Goal: Task Accomplishment & Management: Complete application form

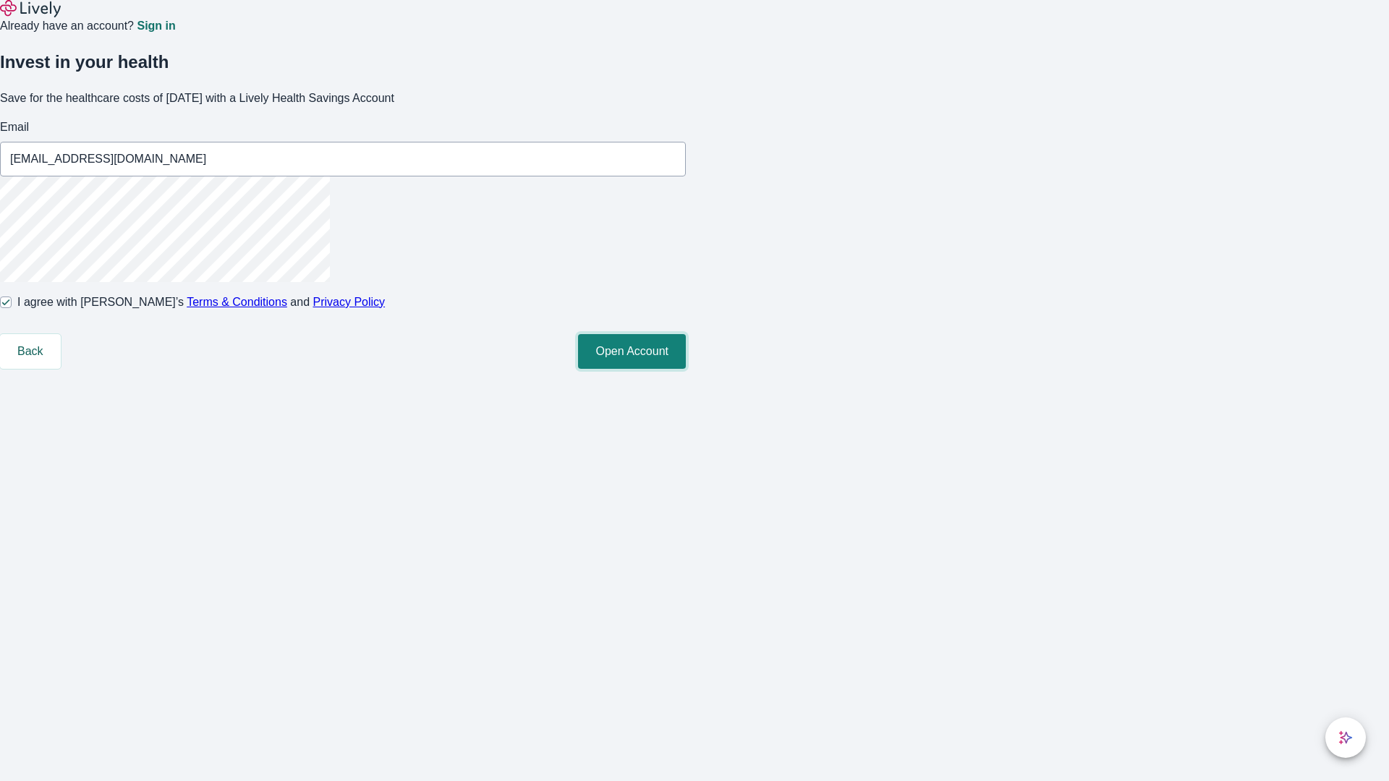
click at [686, 369] on button "Open Account" at bounding box center [632, 351] width 108 height 35
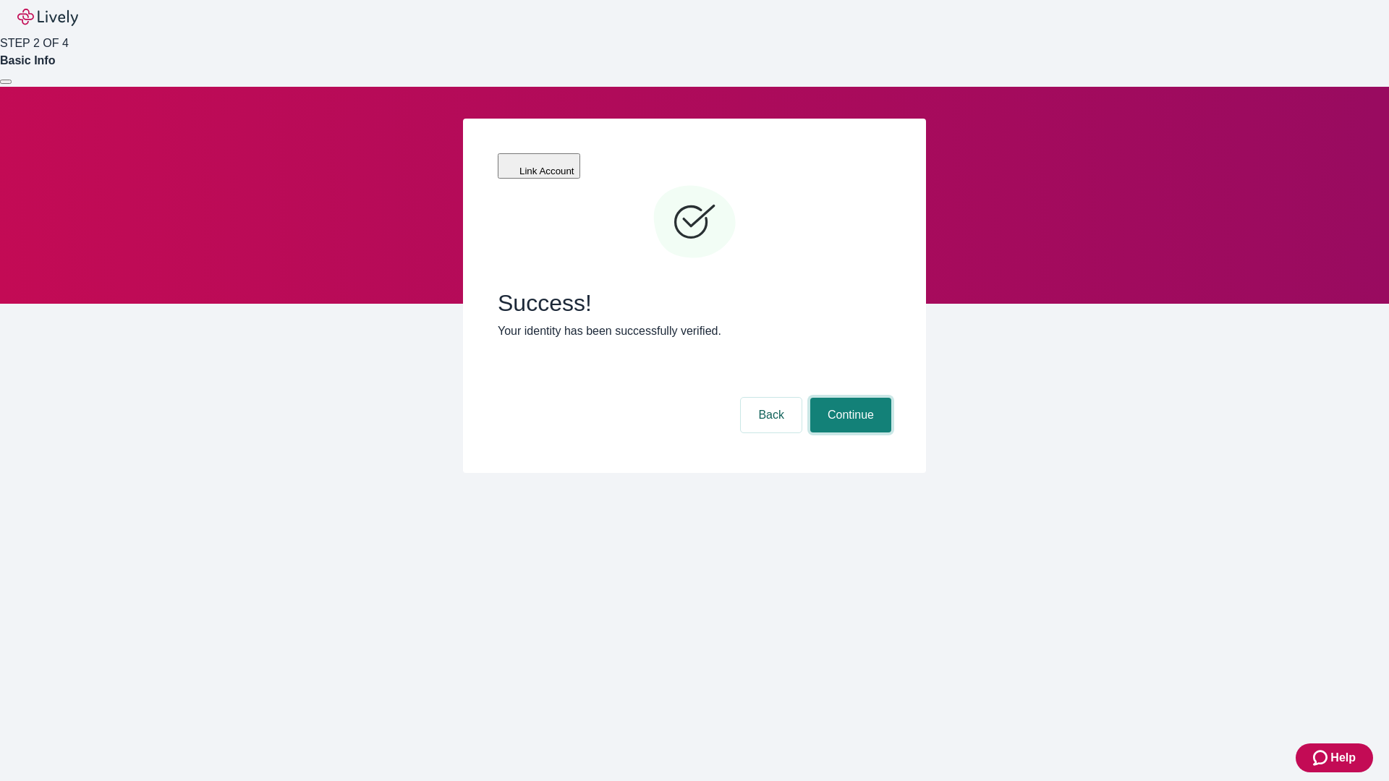
click at [849, 398] on button "Continue" at bounding box center [850, 415] width 81 height 35
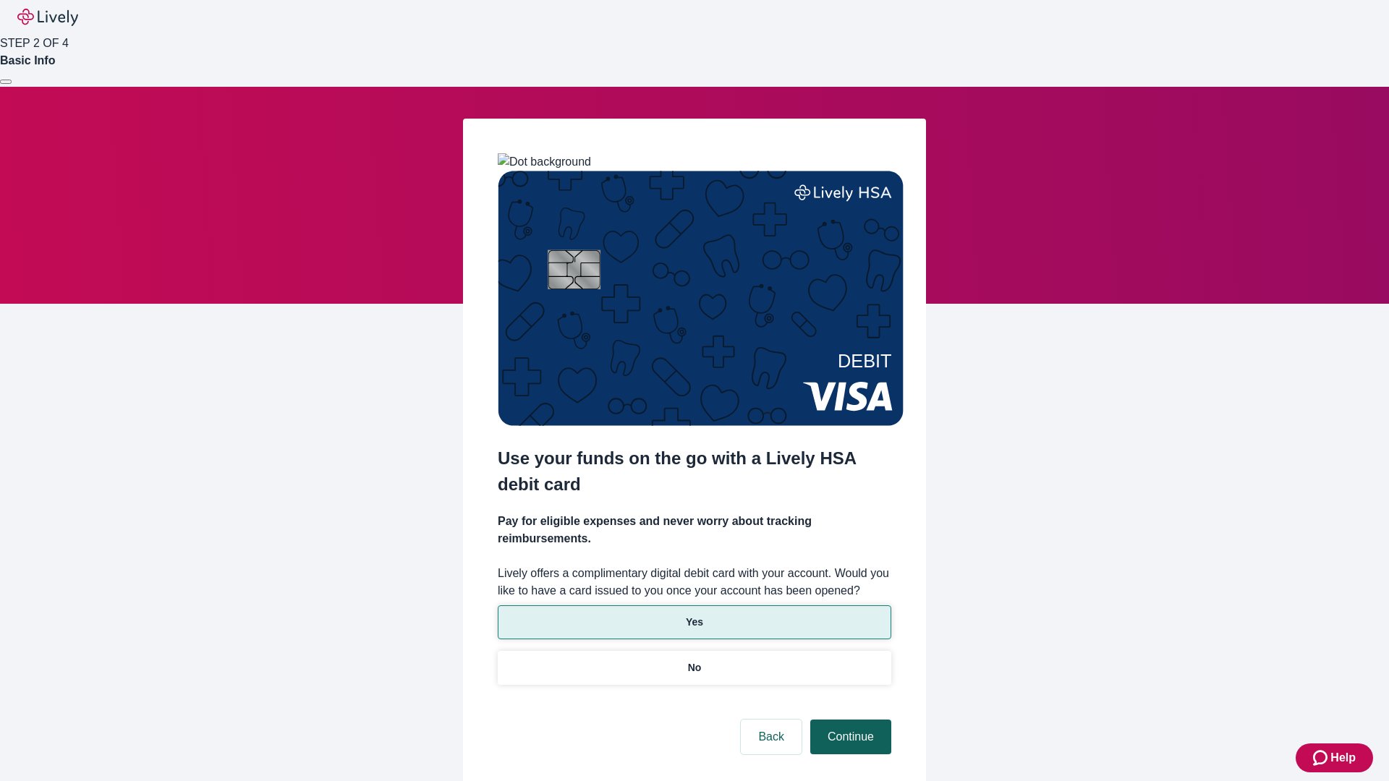
click at [694, 660] on p "No" at bounding box center [695, 667] width 14 height 15
click at [849, 720] on button "Continue" at bounding box center [850, 737] width 81 height 35
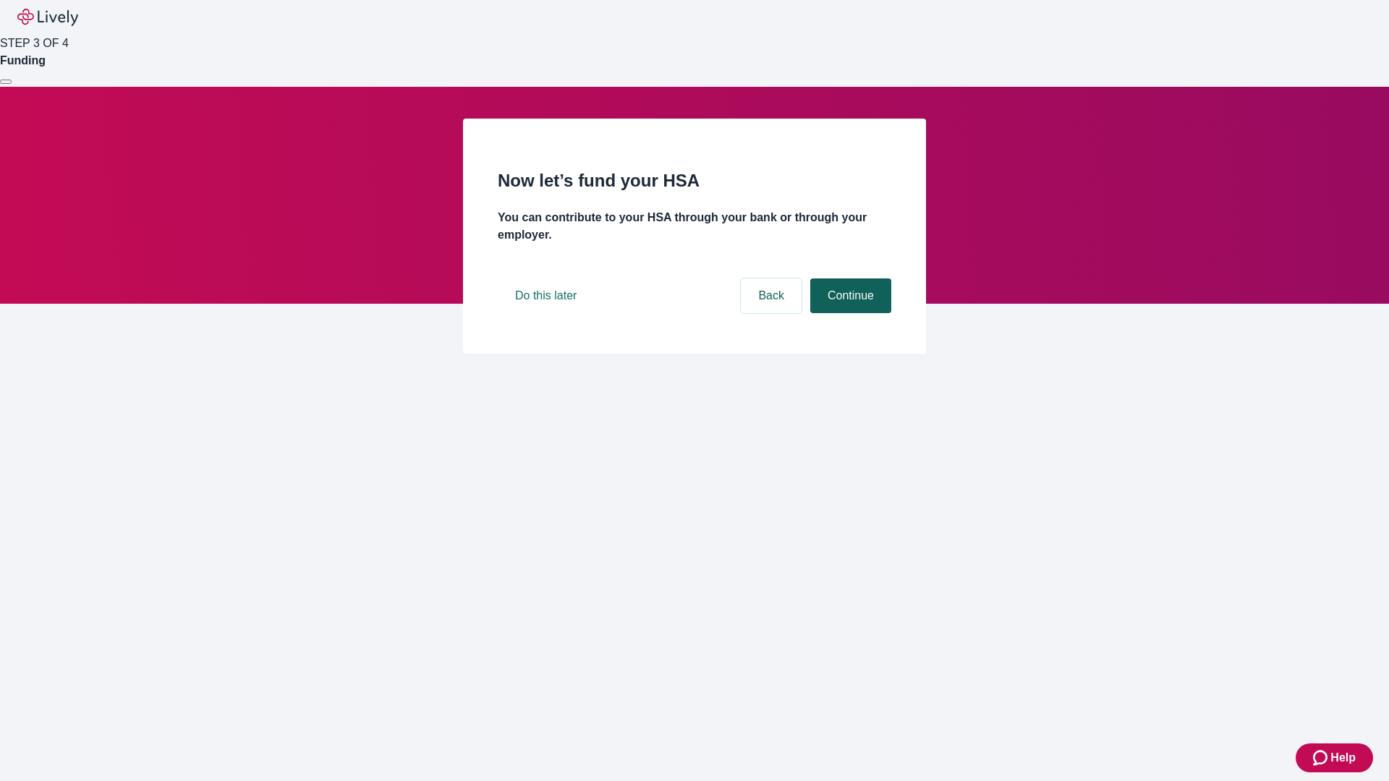
click at [849, 313] on button "Continue" at bounding box center [850, 296] width 81 height 35
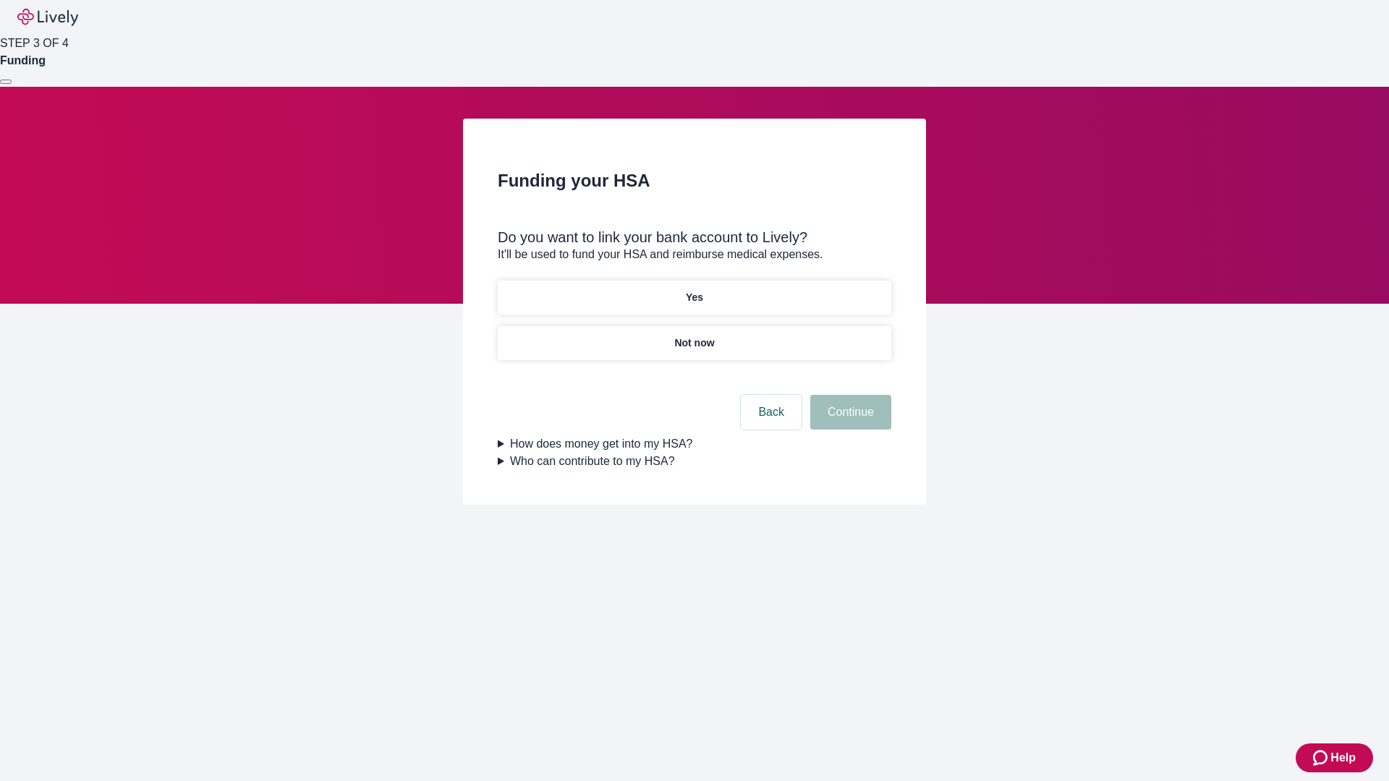
click at [694, 290] on p "Yes" at bounding box center [694, 297] width 17 height 15
click at [849, 395] on button "Continue" at bounding box center [850, 412] width 81 height 35
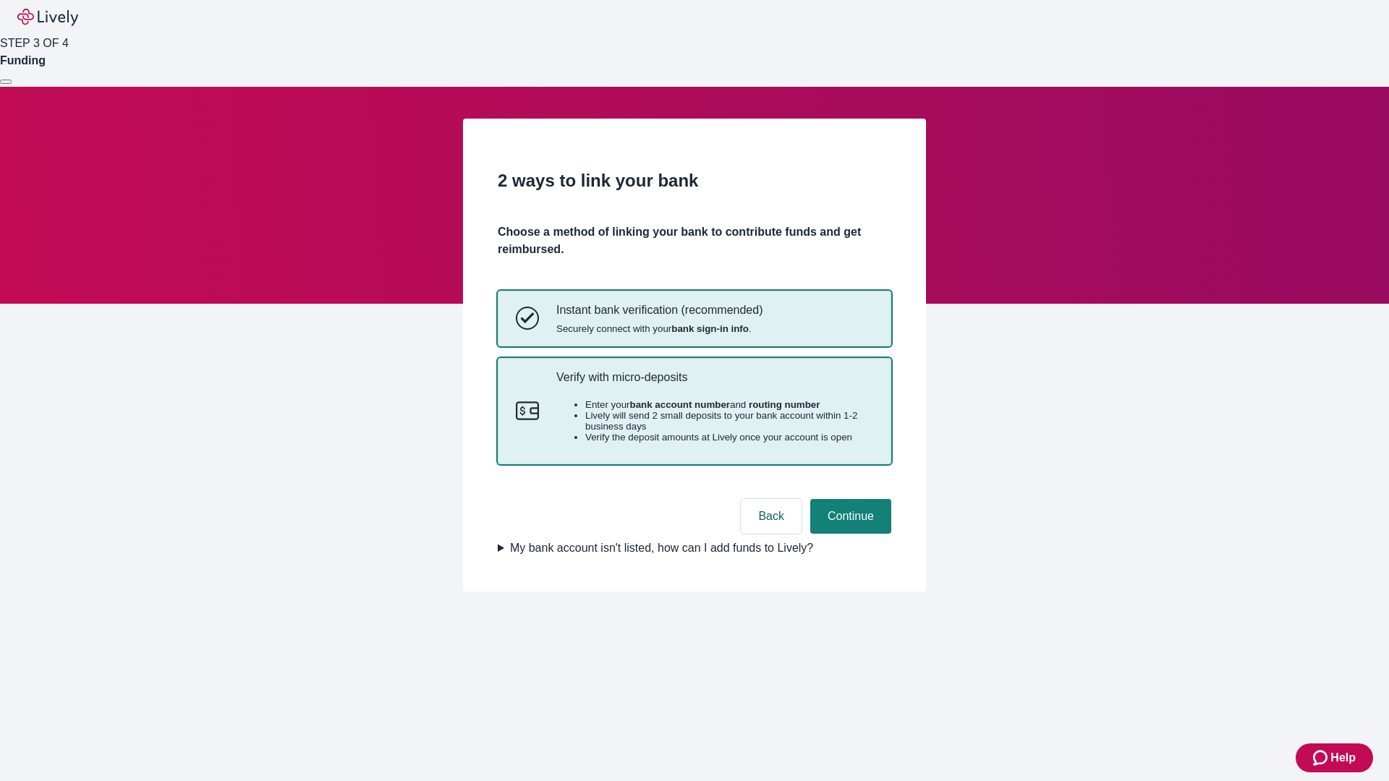
click at [714, 384] on p "Verify with micro-deposits" at bounding box center [714, 377] width 317 height 14
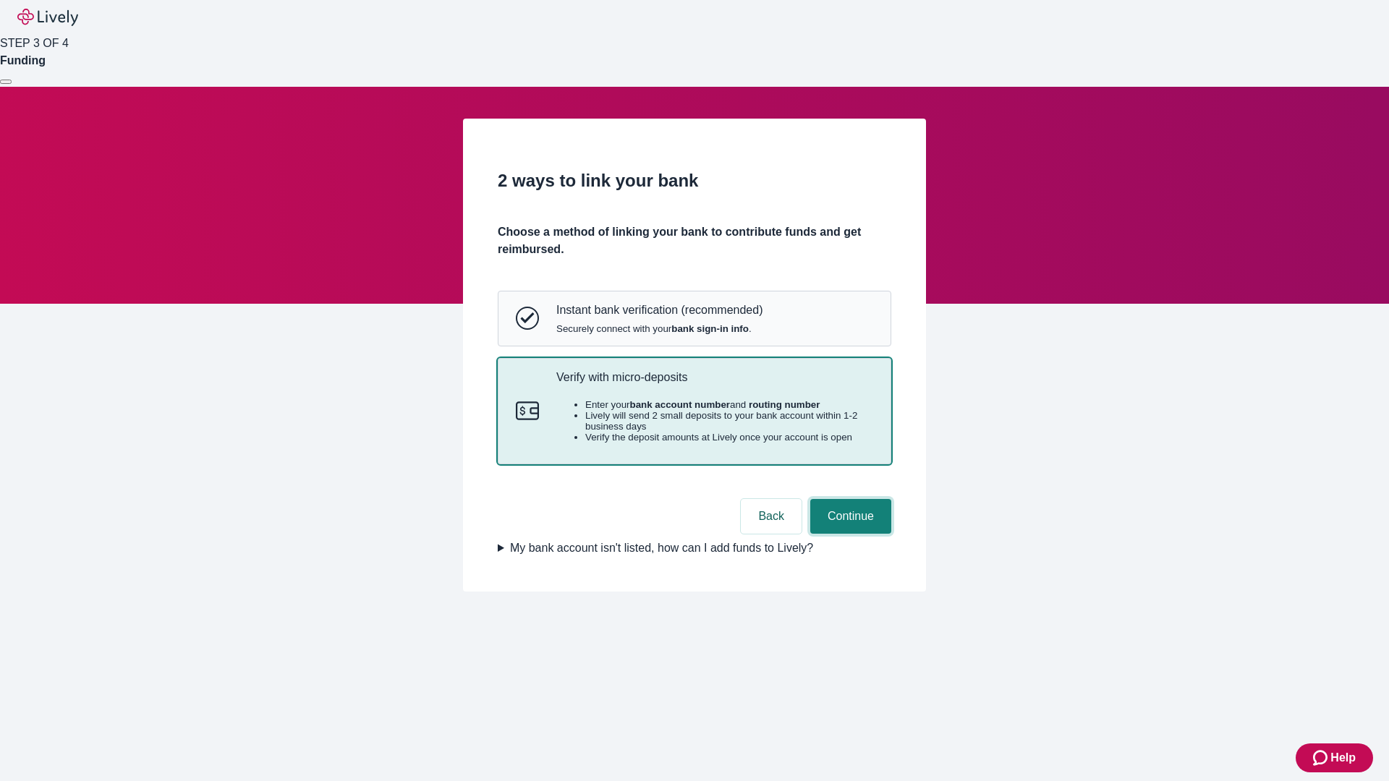
click at [849, 534] on button "Continue" at bounding box center [850, 516] width 81 height 35
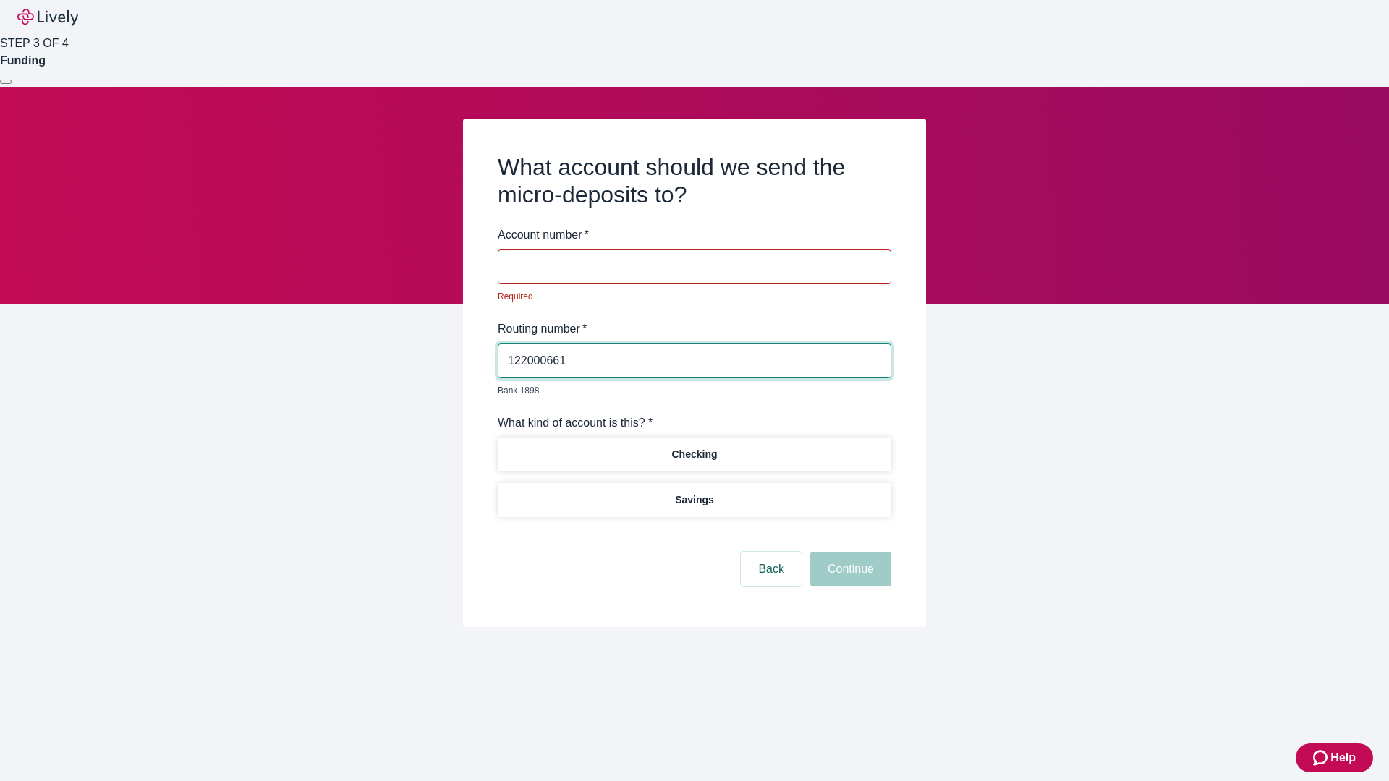
type input "122000661"
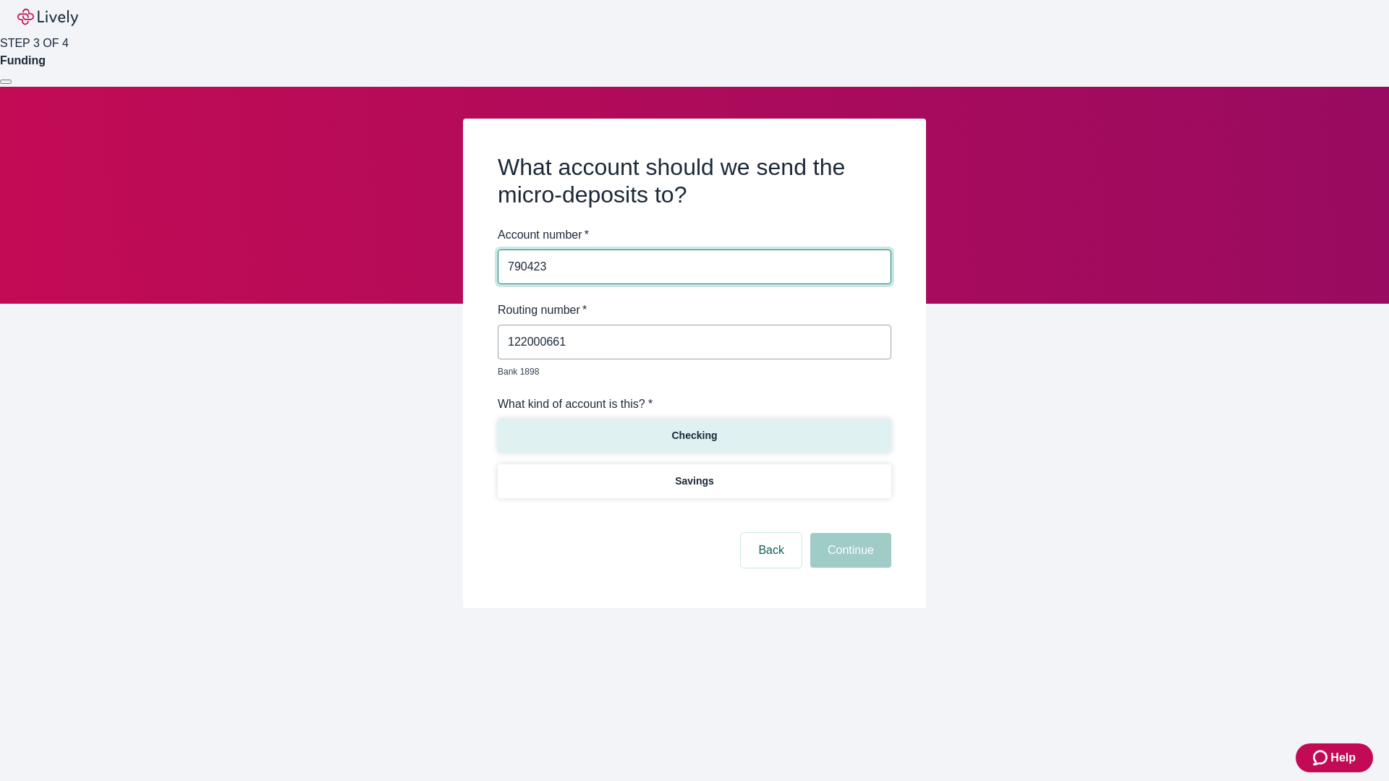
type input "790423"
click at [694, 428] on p "Checking" at bounding box center [694, 435] width 46 height 15
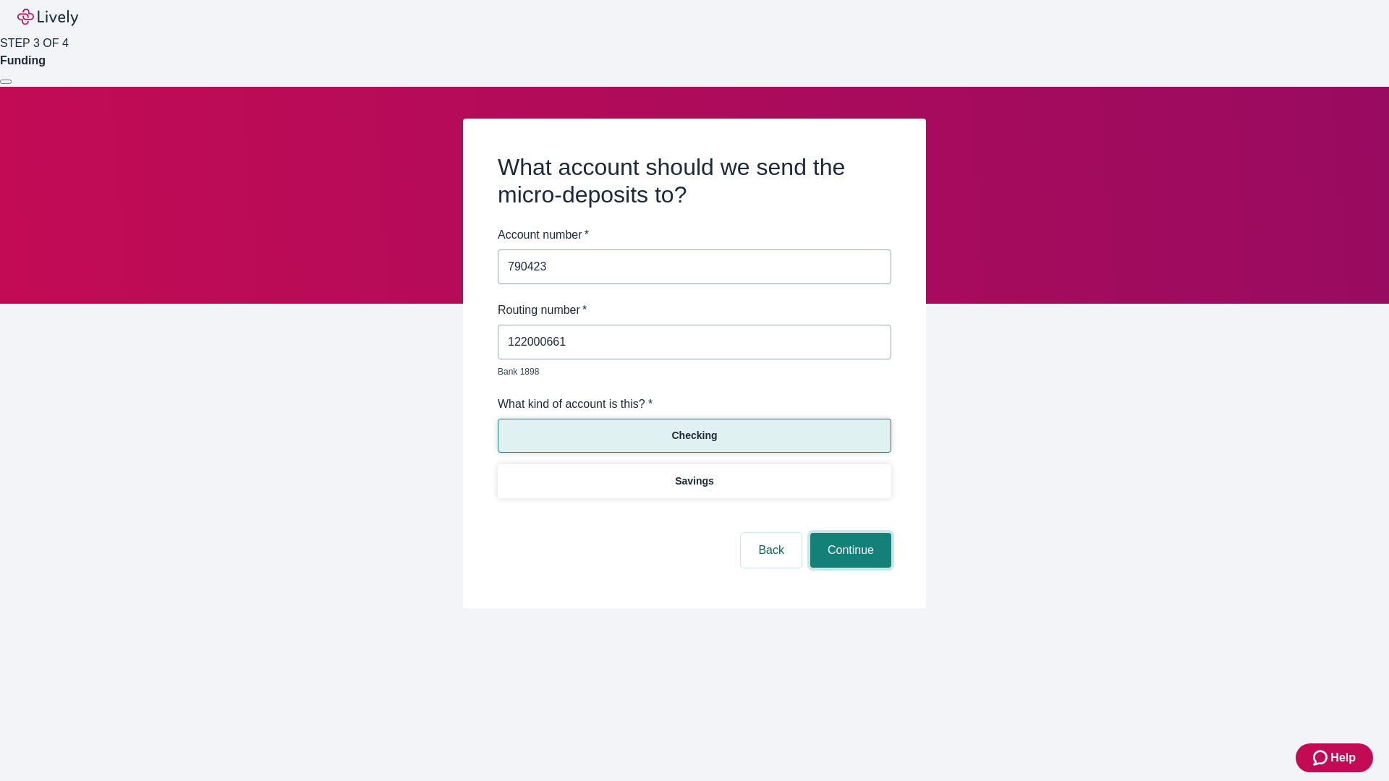
click at [849, 534] on button "Continue" at bounding box center [850, 550] width 81 height 35
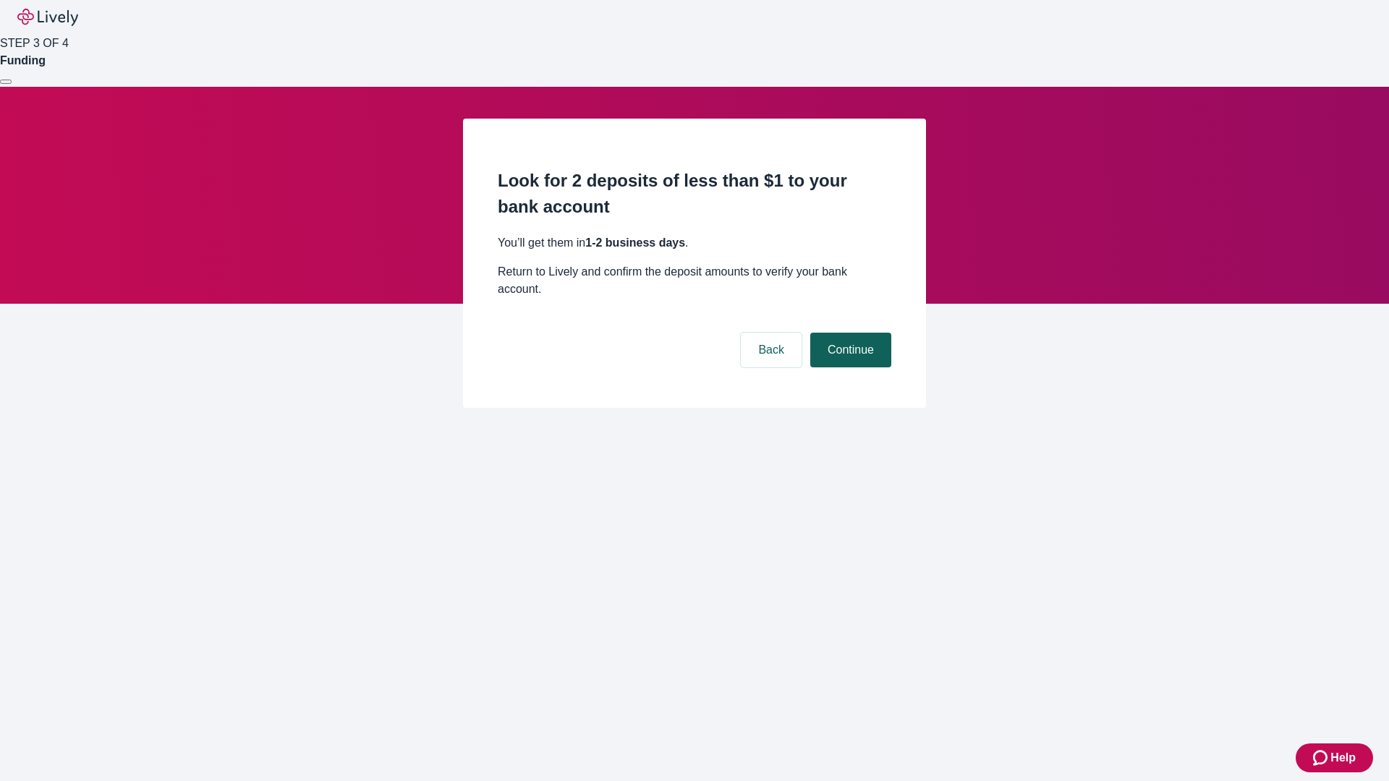
click at [849, 333] on button "Continue" at bounding box center [850, 350] width 81 height 35
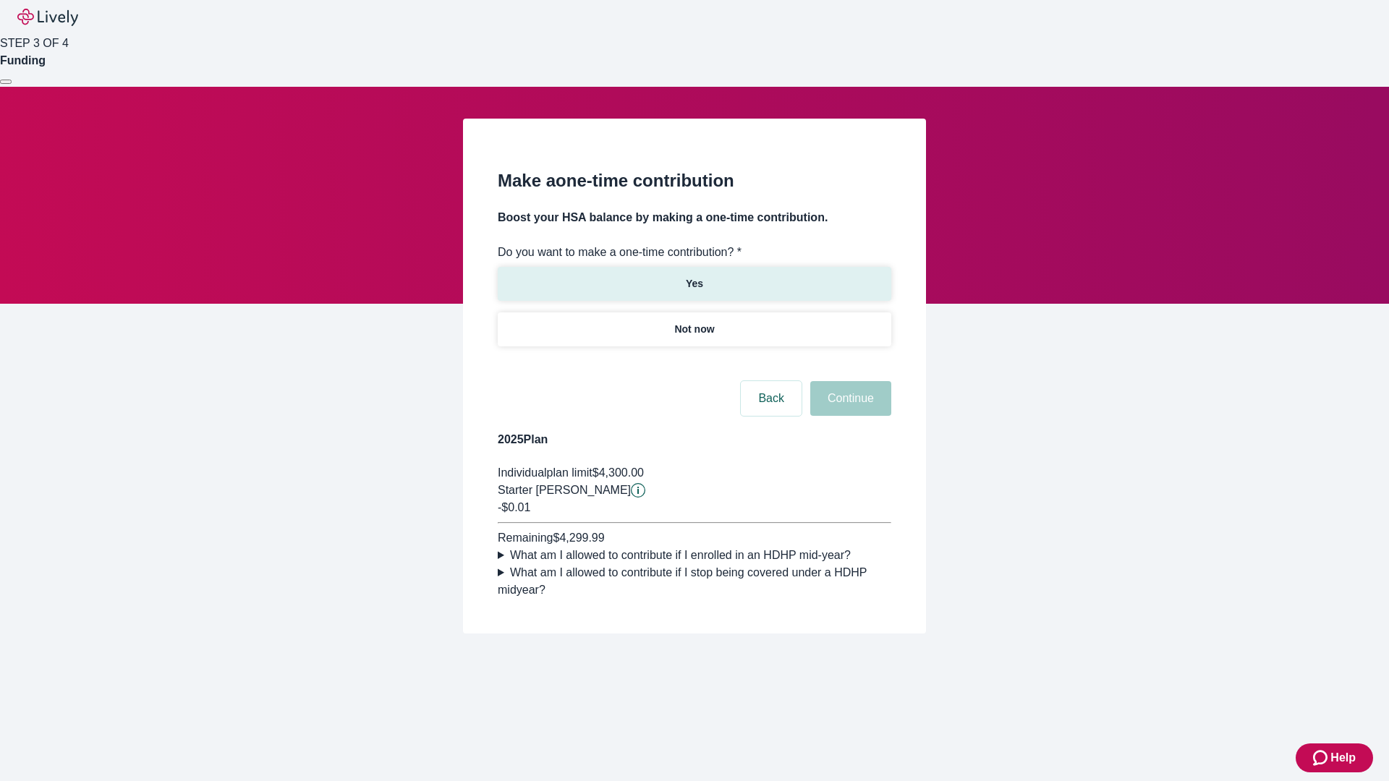
click at [694, 276] on p "Yes" at bounding box center [694, 283] width 17 height 15
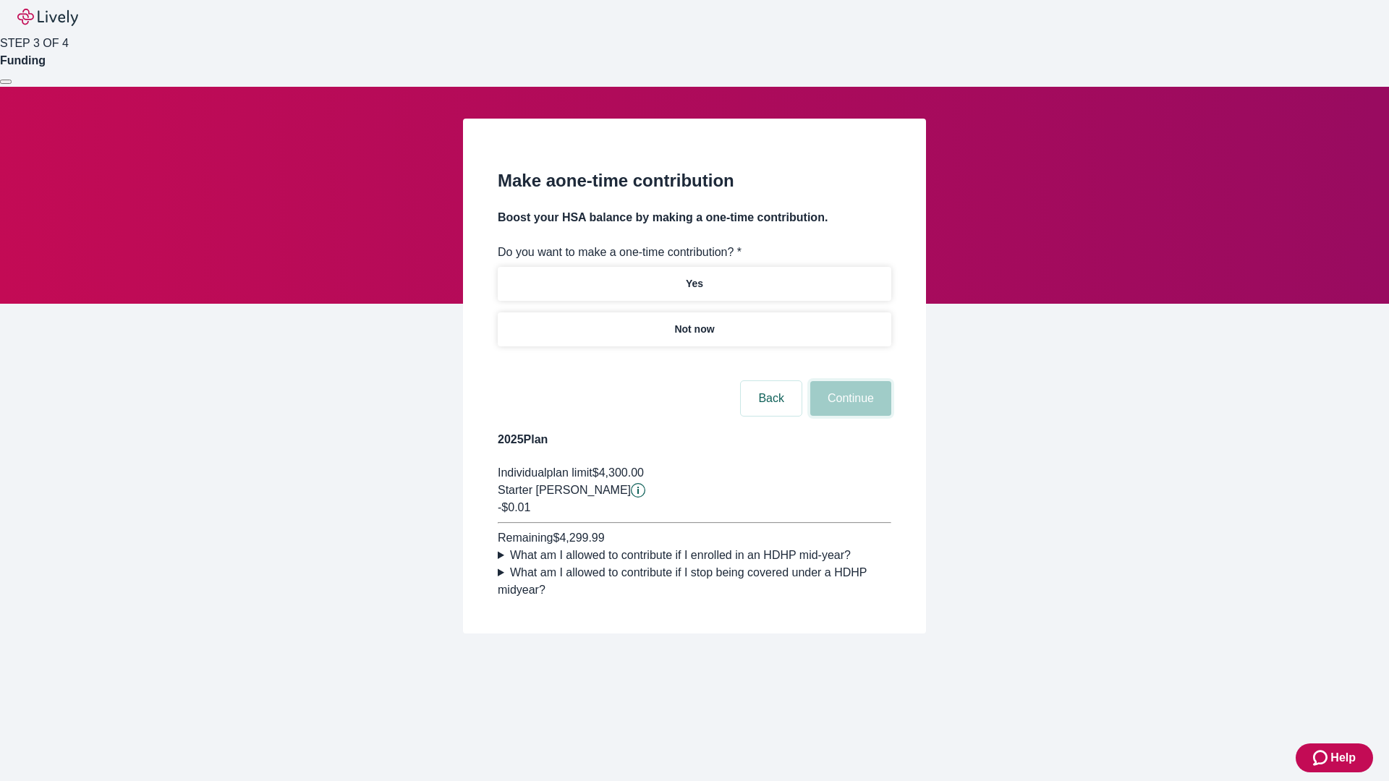
click at [849, 416] on button "Continue" at bounding box center [850, 398] width 81 height 35
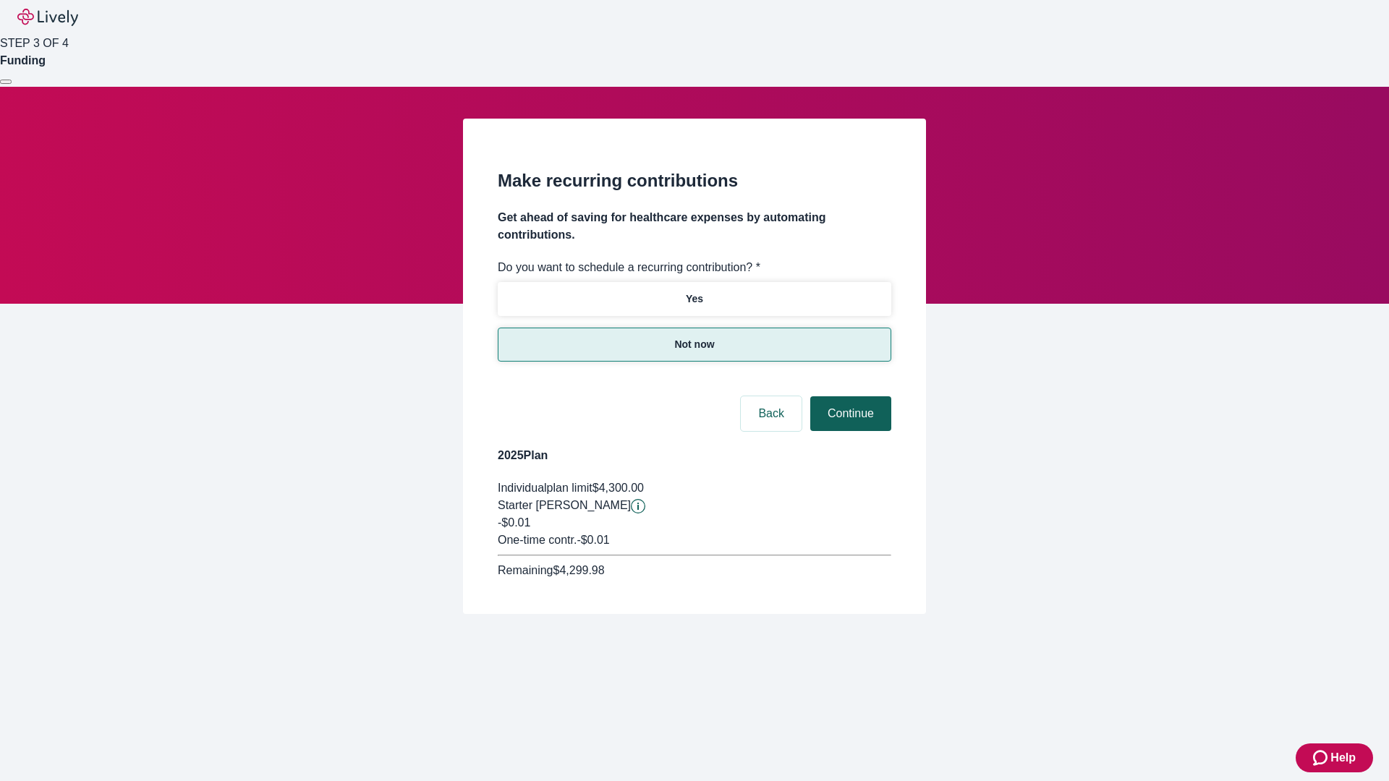
click at [849, 396] on button "Continue" at bounding box center [850, 413] width 81 height 35
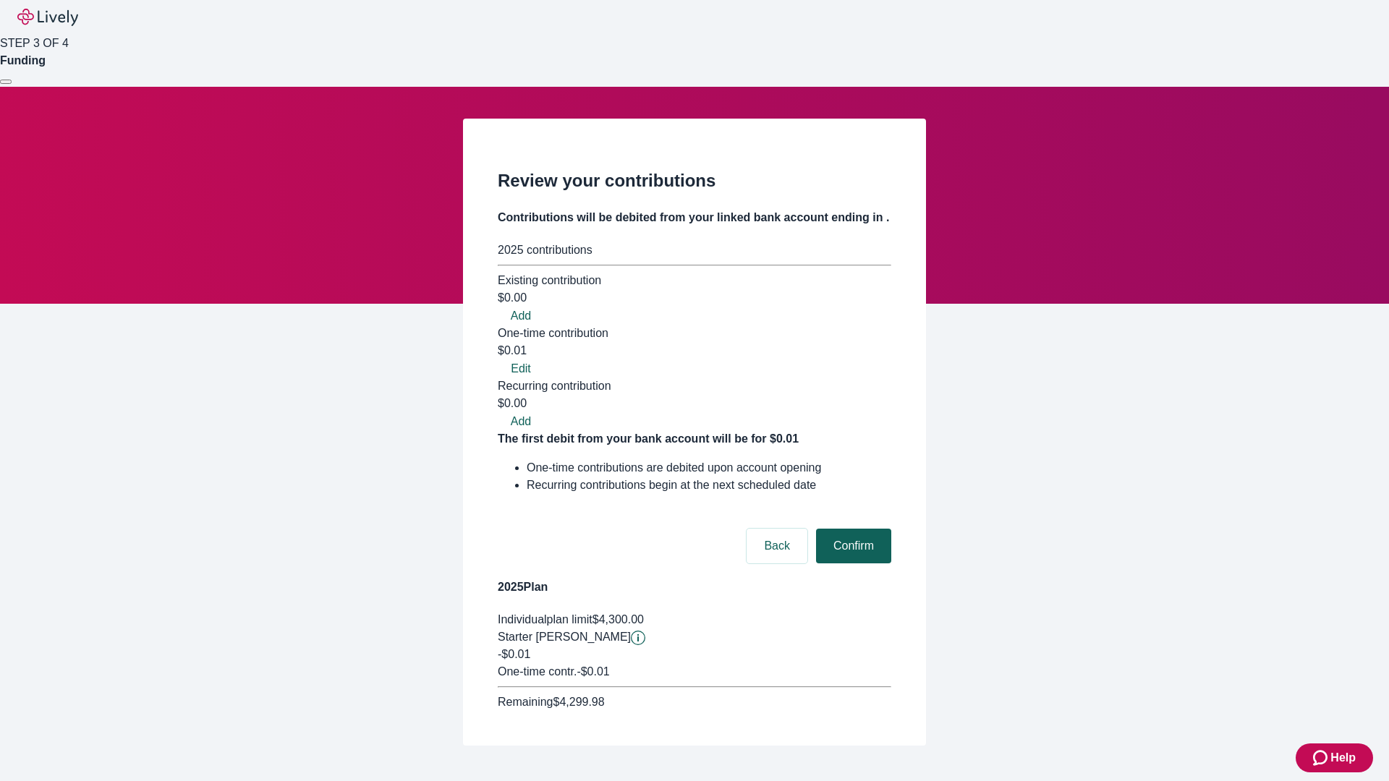
click at [851, 529] on button "Confirm" at bounding box center [853, 546] width 75 height 35
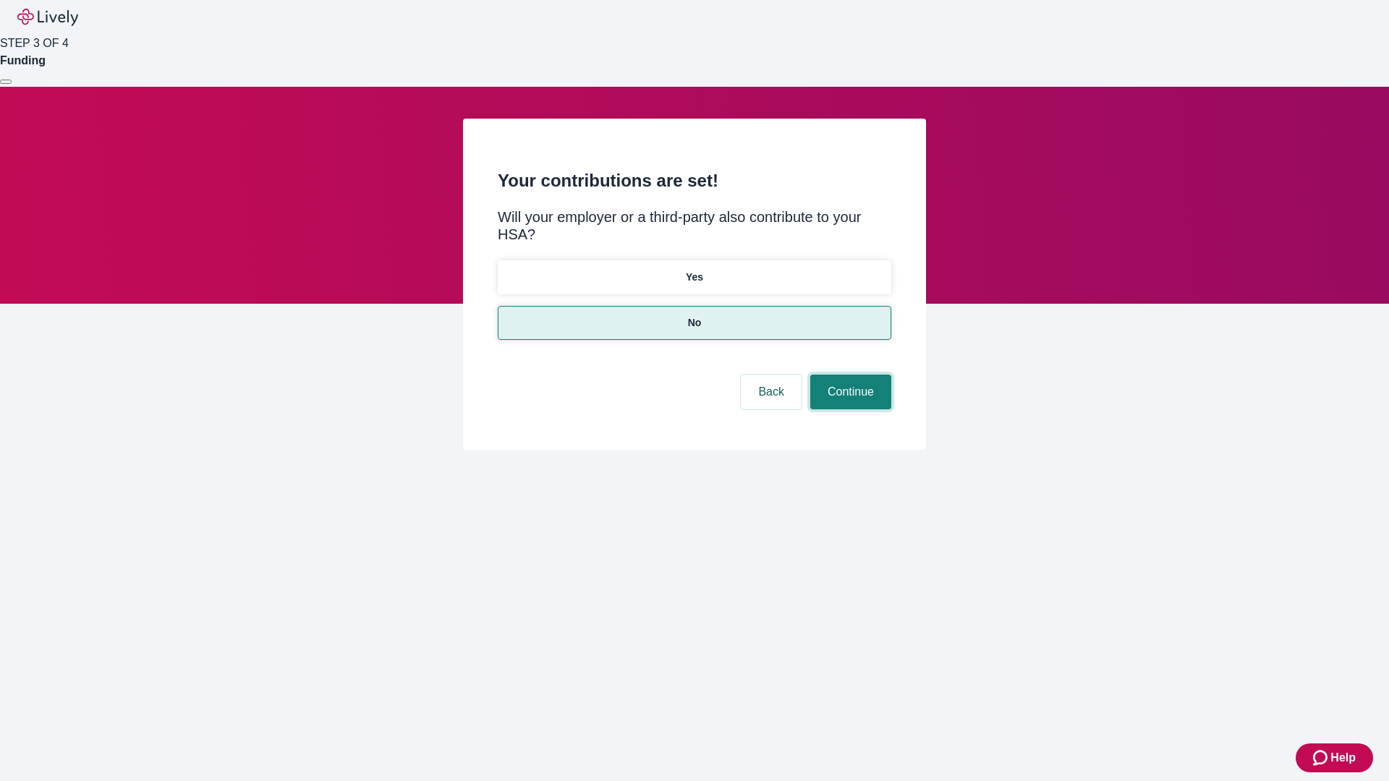
click at [849, 375] on button "Continue" at bounding box center [850, 392] width 81 height 35
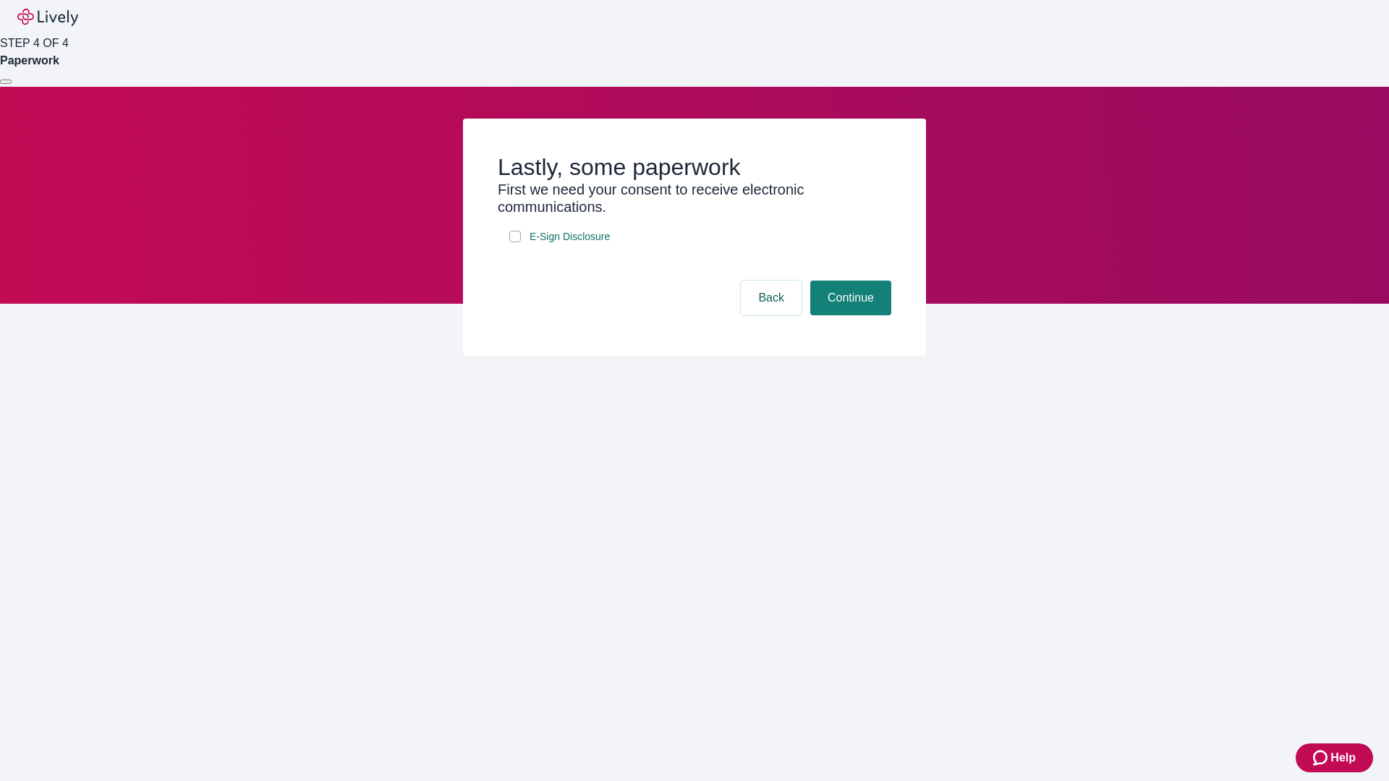
click at [515, 242] on input "E-Sign Disclosure" at bounding box center [515, 237] width 12 height 12
checkbox input "true"
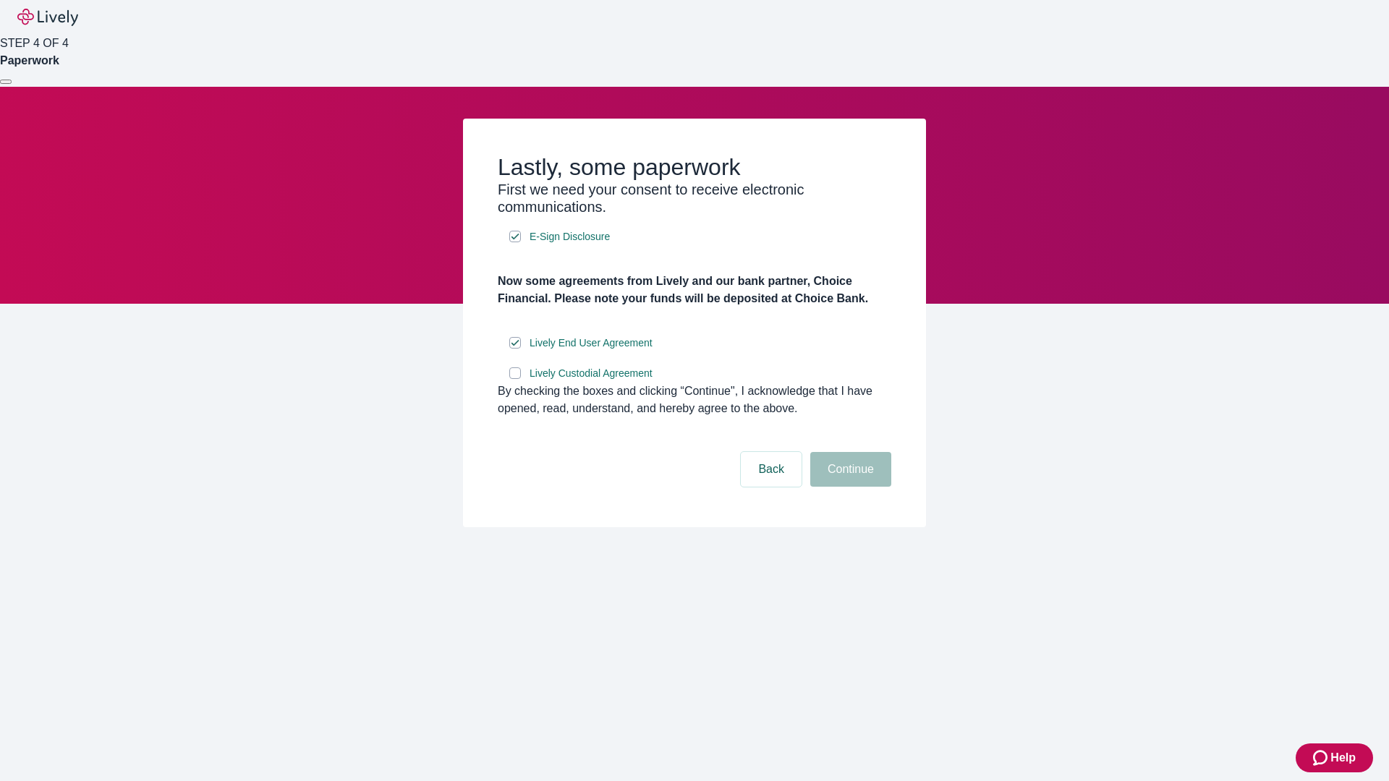
click at [515, 379] on input "Lively Custodial Agreement" at bounding box center [515, 373] width 12 height 12
checkbox input "true"
click at [849, 487] on button "Continue" at bounding box center [850, 469] width 81 height 35
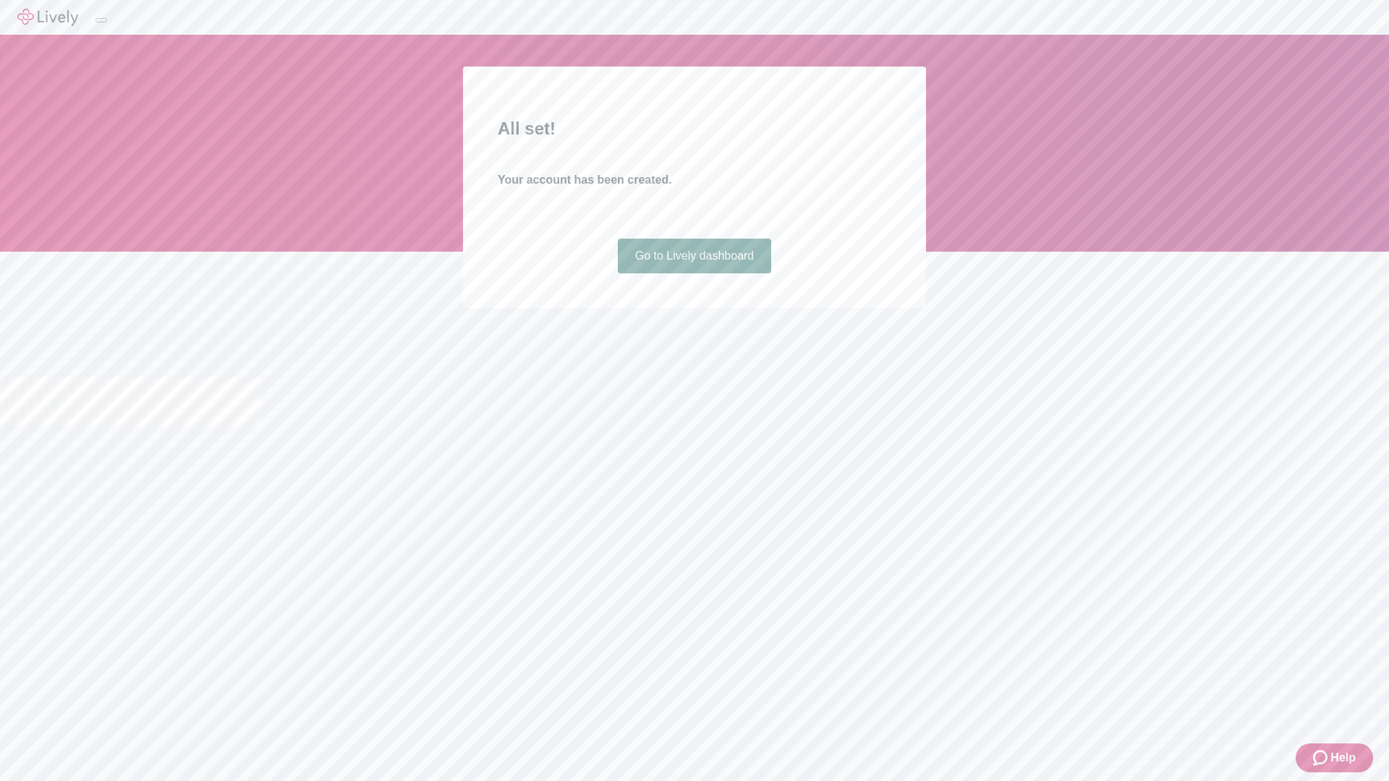
click at [694, 273] on link "Go to Lively dashboard" at bounding box center [695, 256] width 154 height 35
